Goal: Task Accomplishment & Management: Complete application form

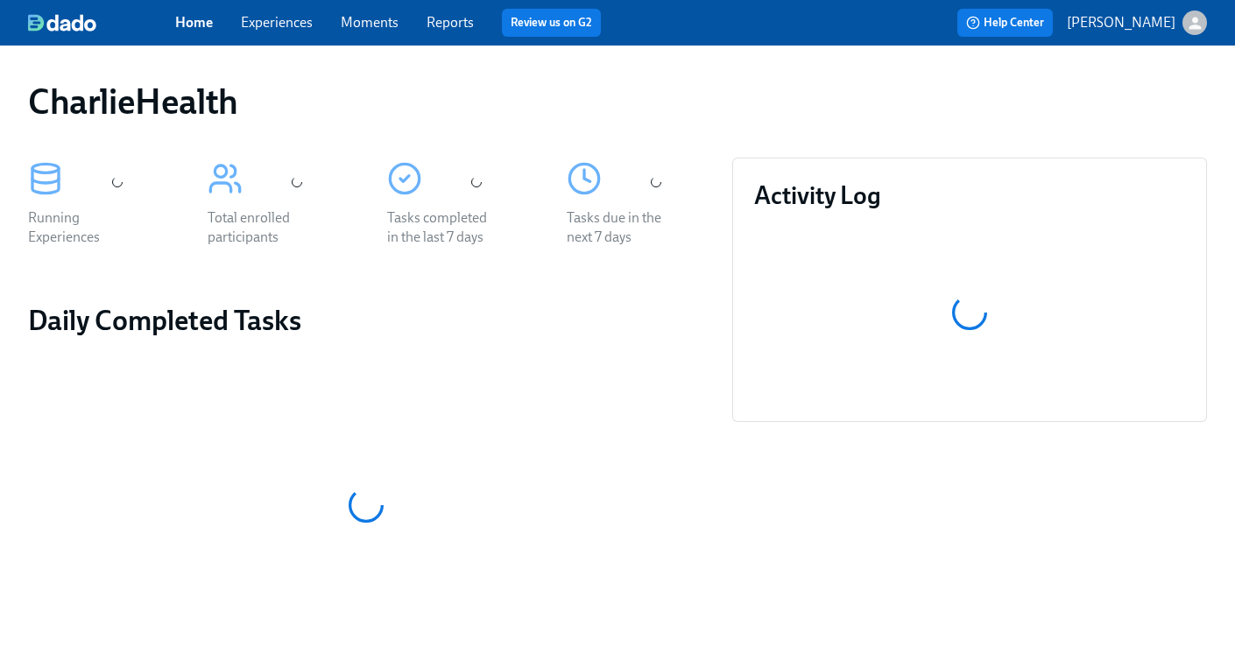
click at [273, 18] on link "Experiences" at bounding box center [277, 22] width 72 height 17
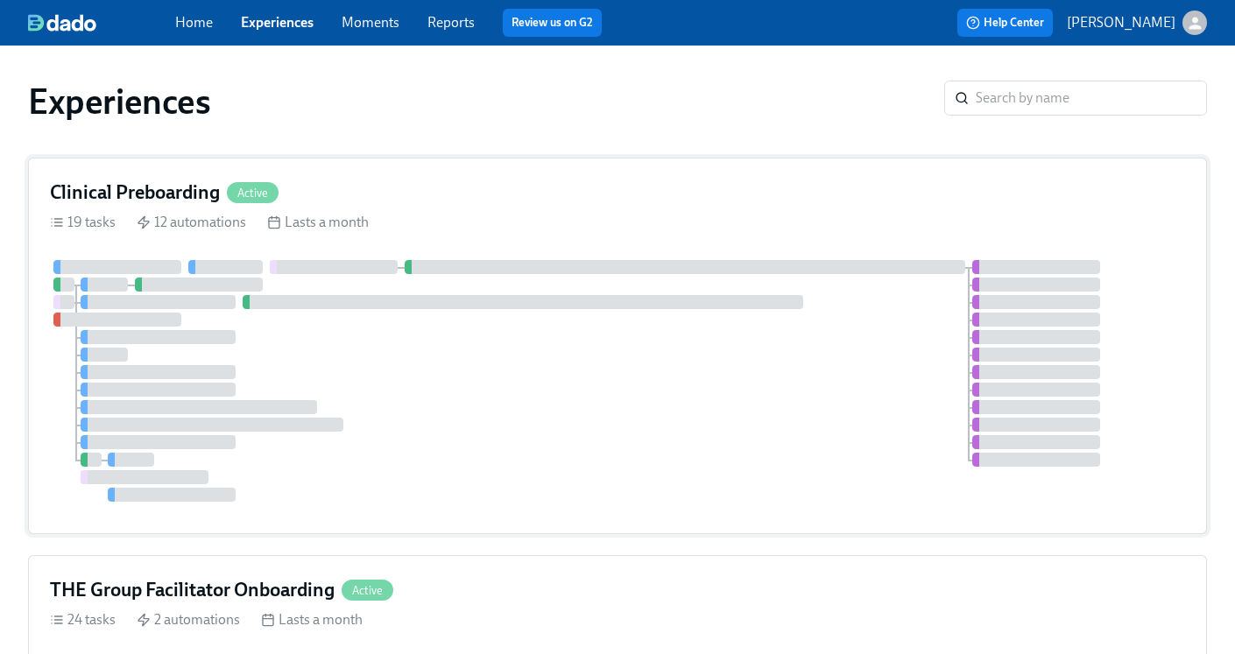
click at [157, 190] on h4 "Clinical Preboarding" at bounding box center [135, 193] width 170 height 26
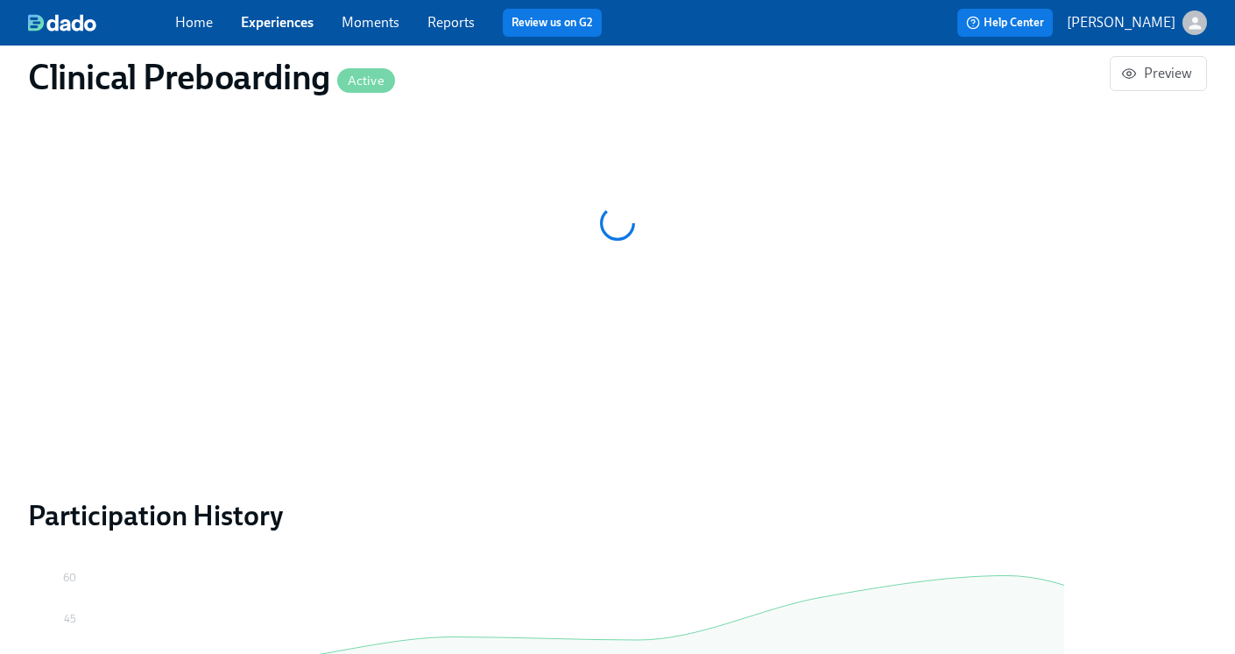
scroll to position [0, 20192]
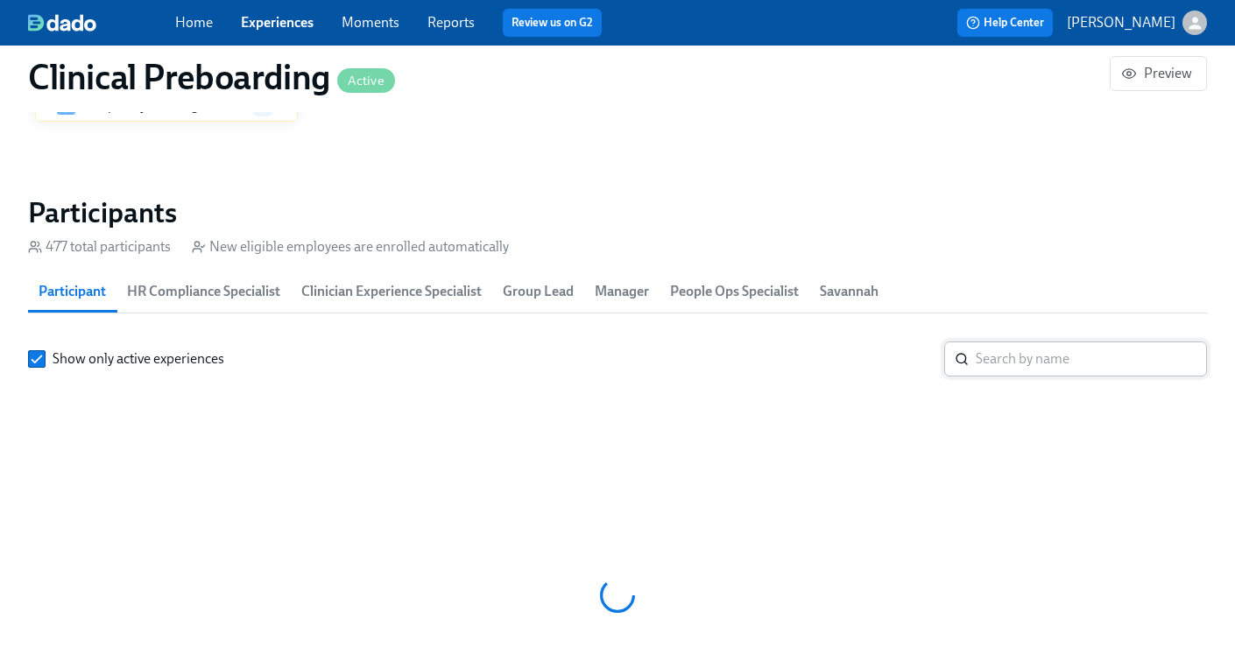
click at [973, 364] on div "​" at bounding box center [1075, 359] width 263 height 35
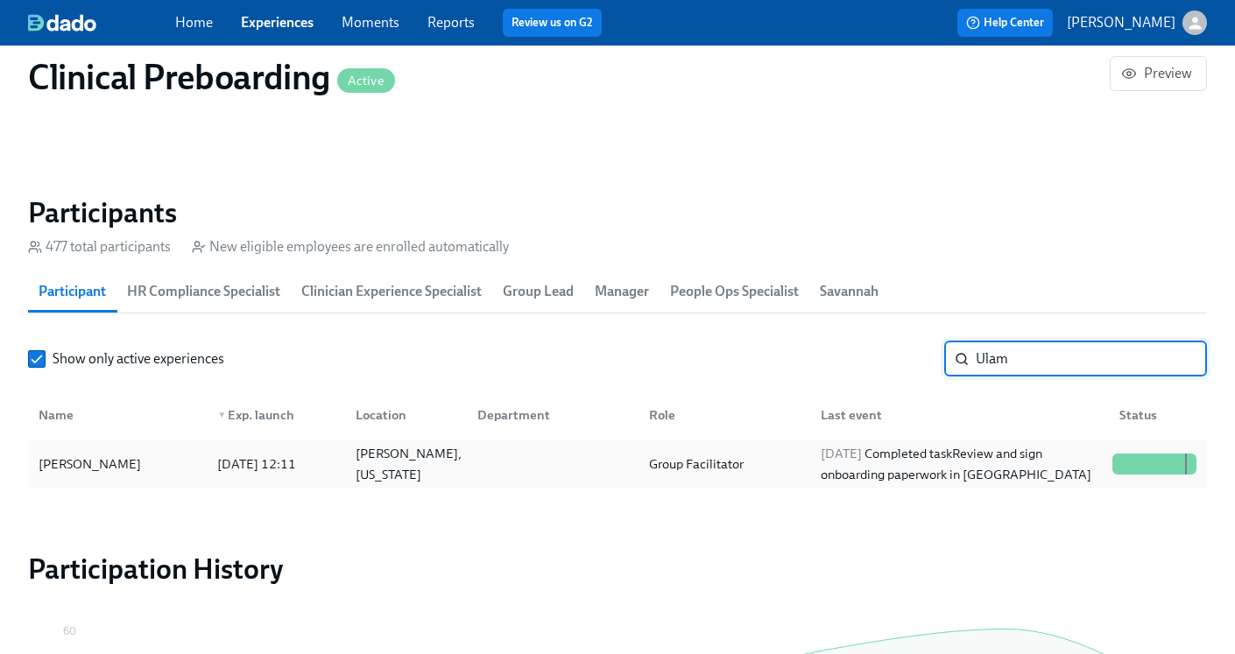
type input "Ulam"
click at [876, 462] on div "2025/09/10 Completed task Review and sign onboarding paperwork in UKG" at bounding box center [959, 464] width 292 height 42
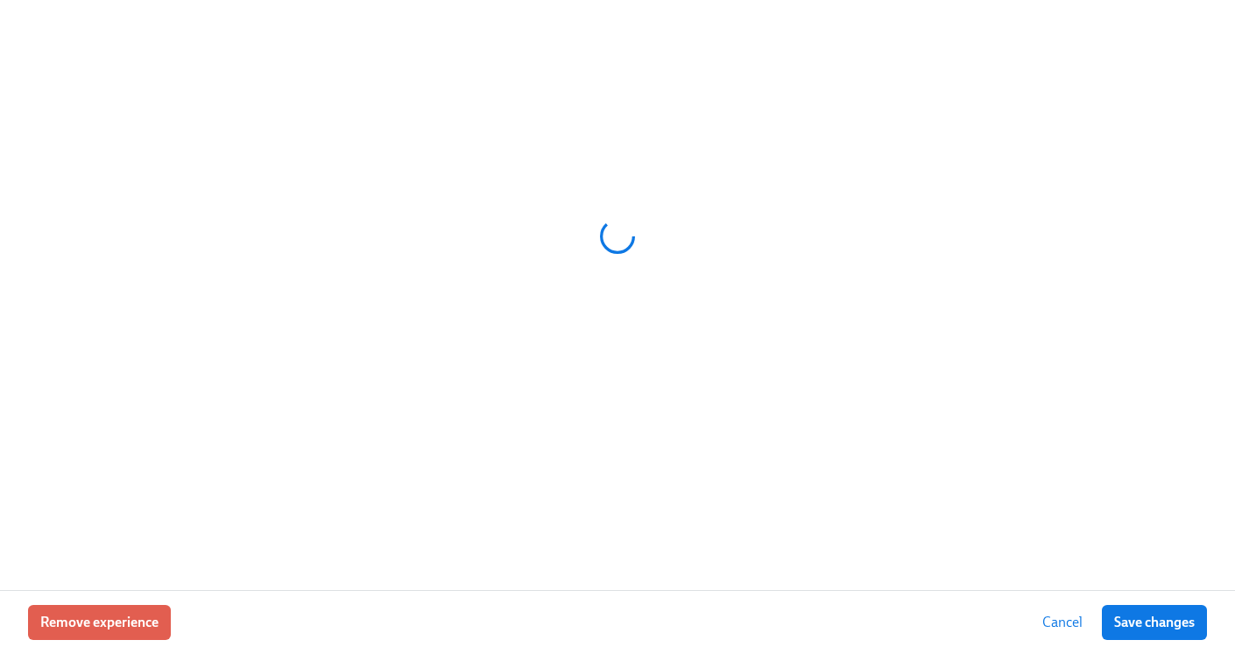
scroll to position [0, 21497]
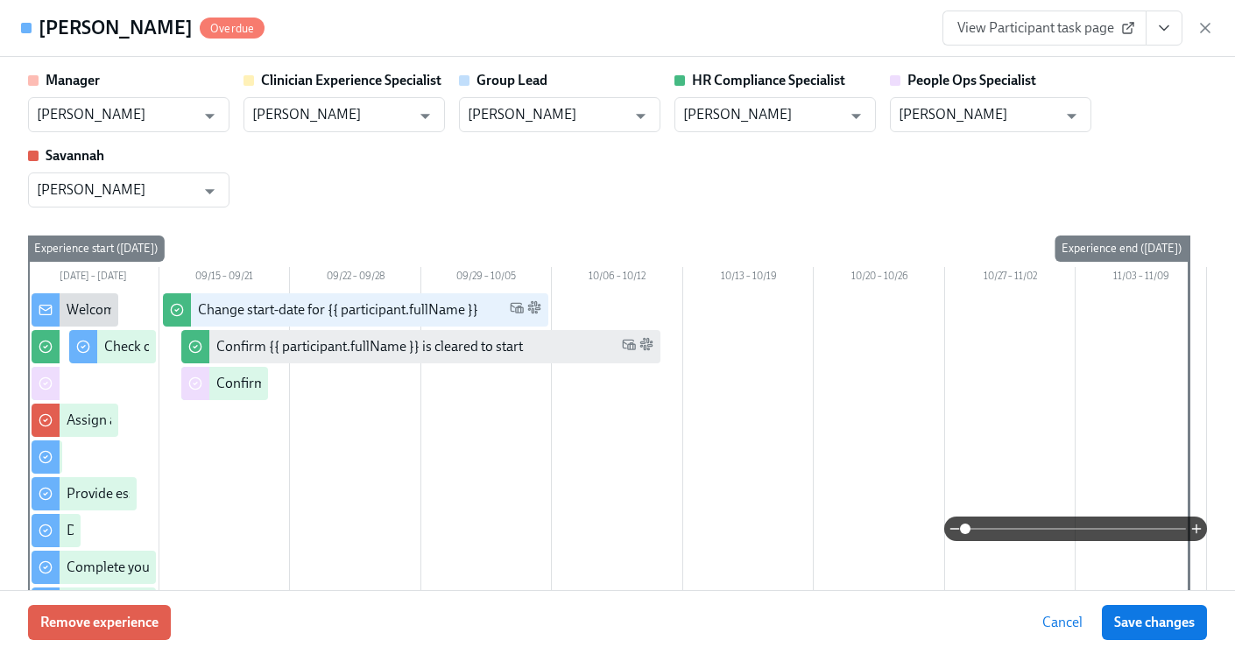
click at [1162, 23] on icon "View task page" at bounding box center [1164, 28] width 18 height 18
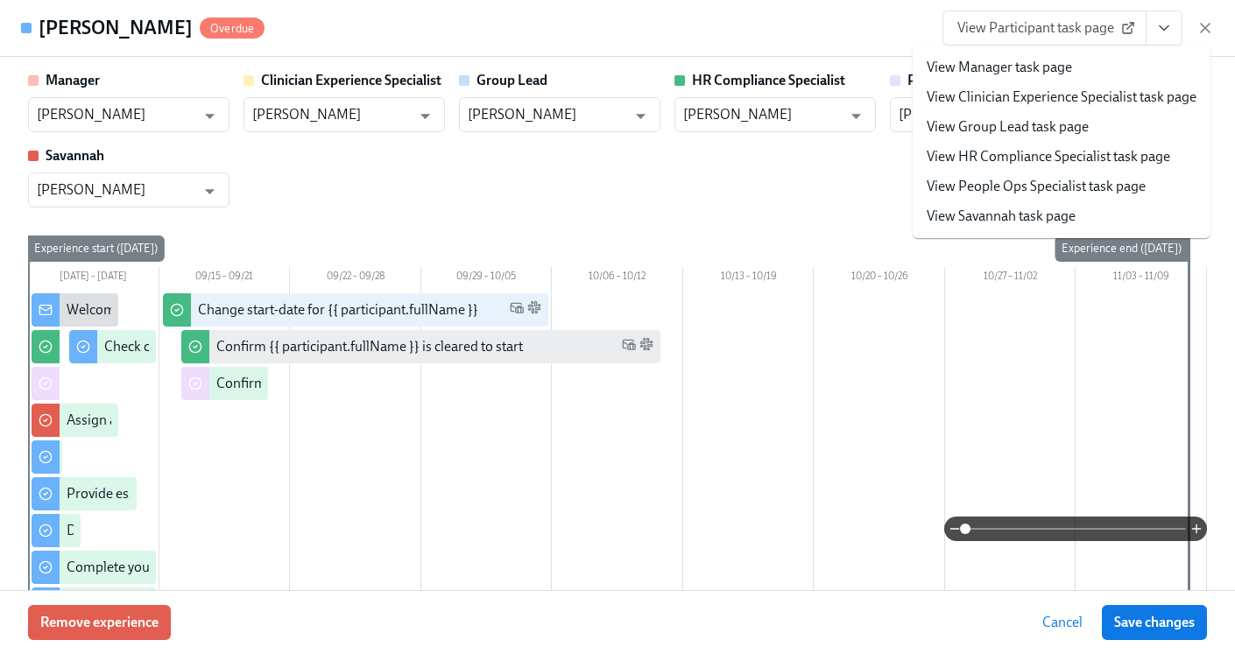
click at [1051, 152] on link "View HR Compliance Specialist task page" at bounding box center [1047, 156] width 243 height 19
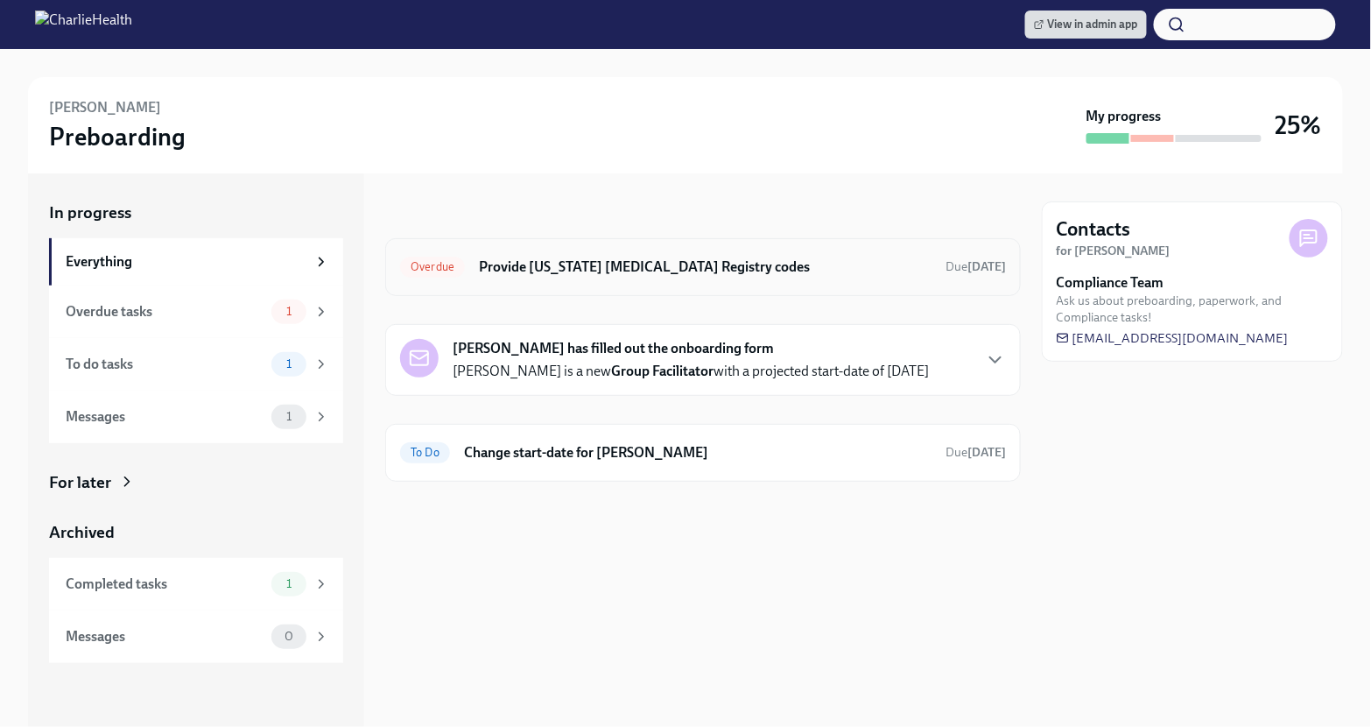
click at [626, 278] on div "Overdue Provide [US_STATE] [MEDICAL_DATA] Registry codes Due [DATE]" at bounding box center [703, 267] width 606 height 28
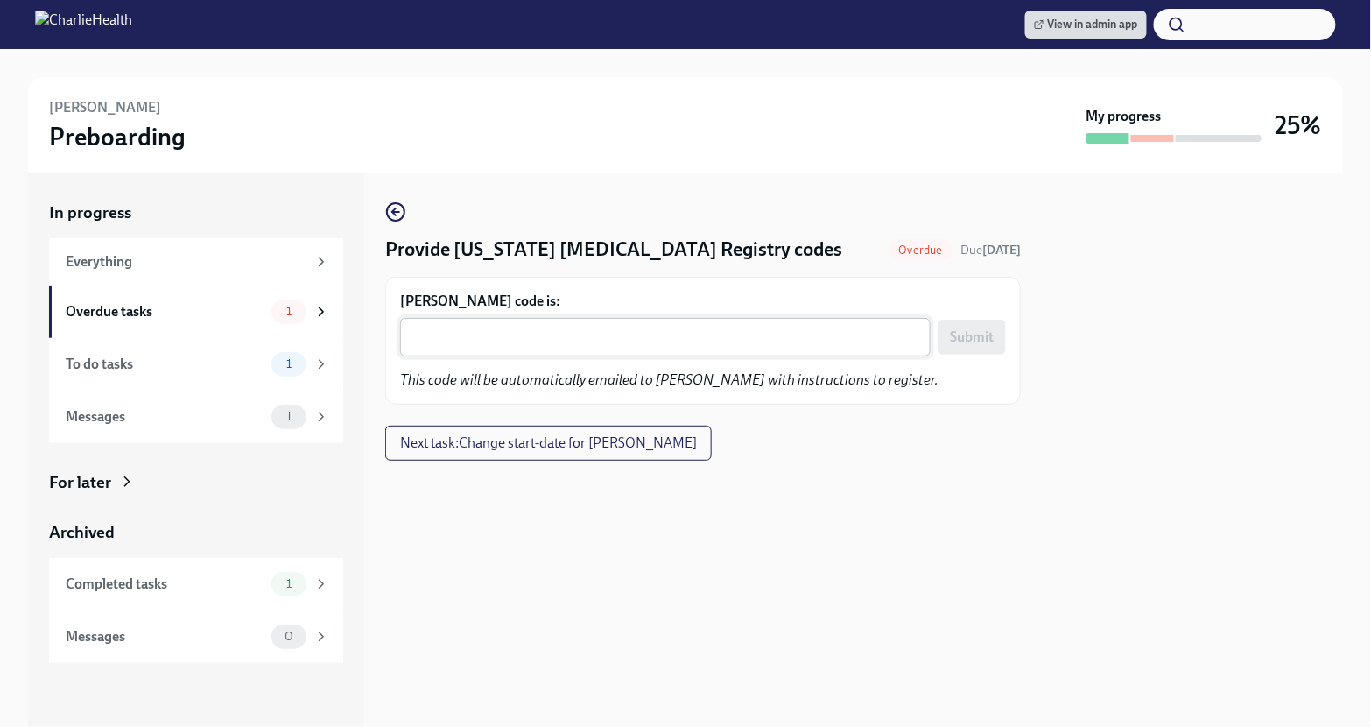
click at [496, 343] on textarea "[PERSON_NAME] code is:" at bounding box center [666, 337] width 510 height 21
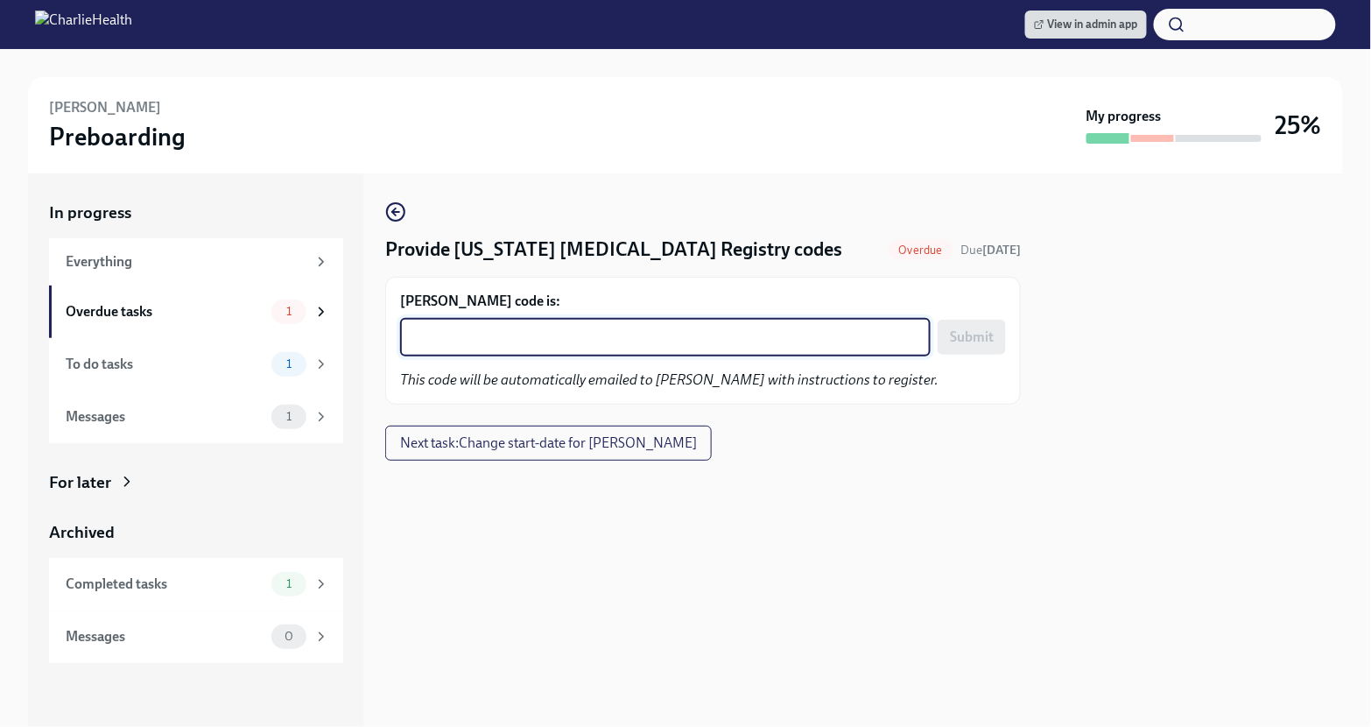
paste textarea "KOPI9UZSWLW0"
type textarea "KOPI9UZSWLW0"
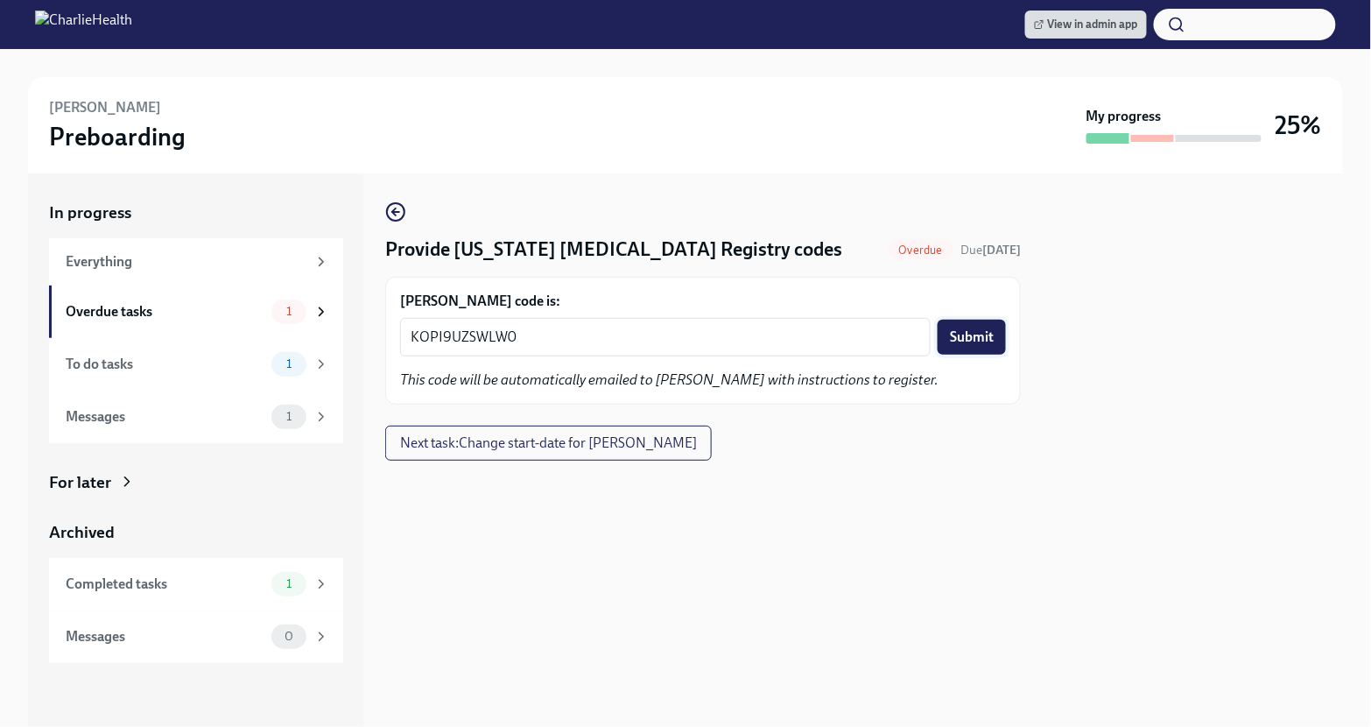
click at [990, 336] on span "Submit" at bounding box center [972, 337] width 44 height 18
